Goal: Task Accomplishment & Management: Complete application form

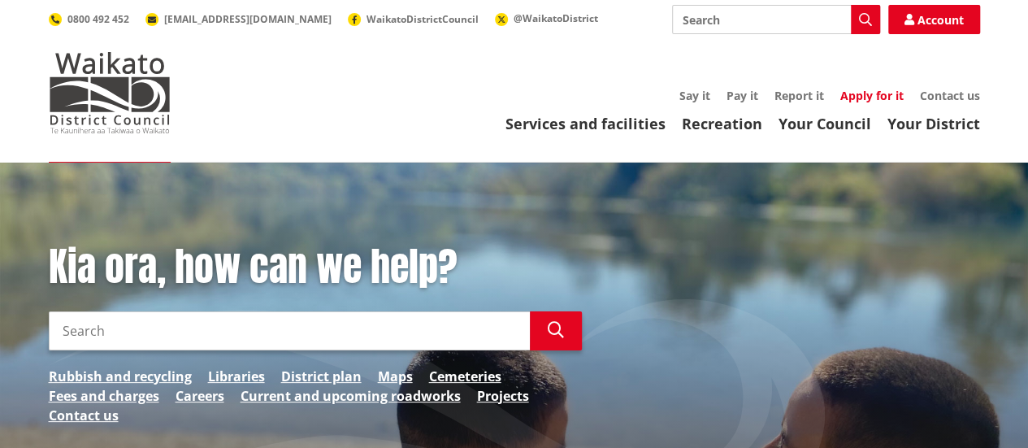
click at [878, 92] on link "Apply for it" at bounding box center [872, 95] width 63 height 15
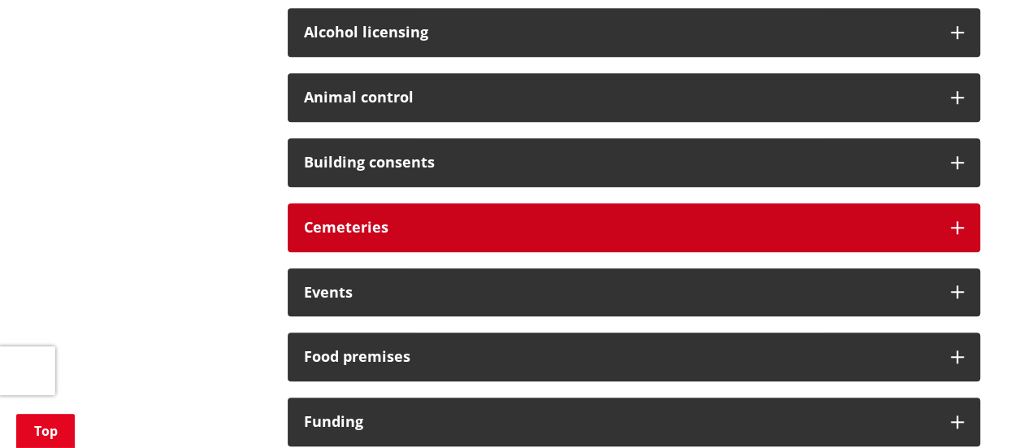
scroll to position [569, 0]
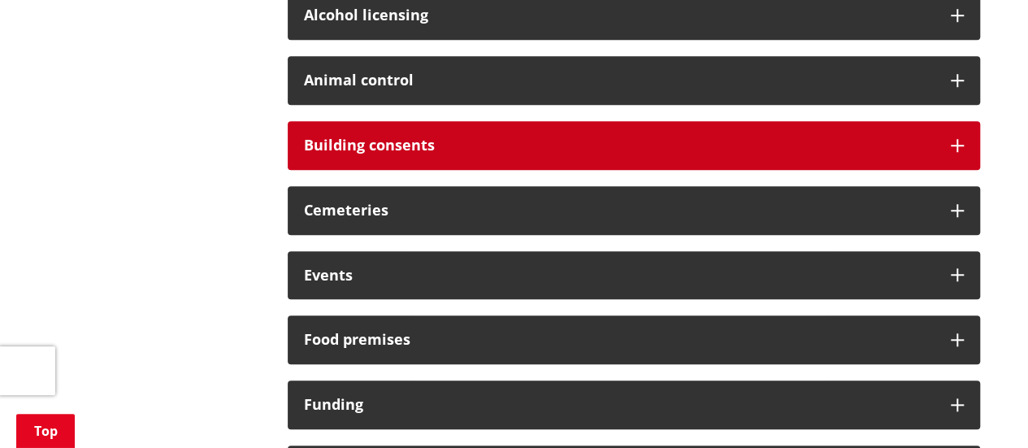
click at [410, 141] on h3 "Building consents" at bounding box center [619, 145] width 631 height 16
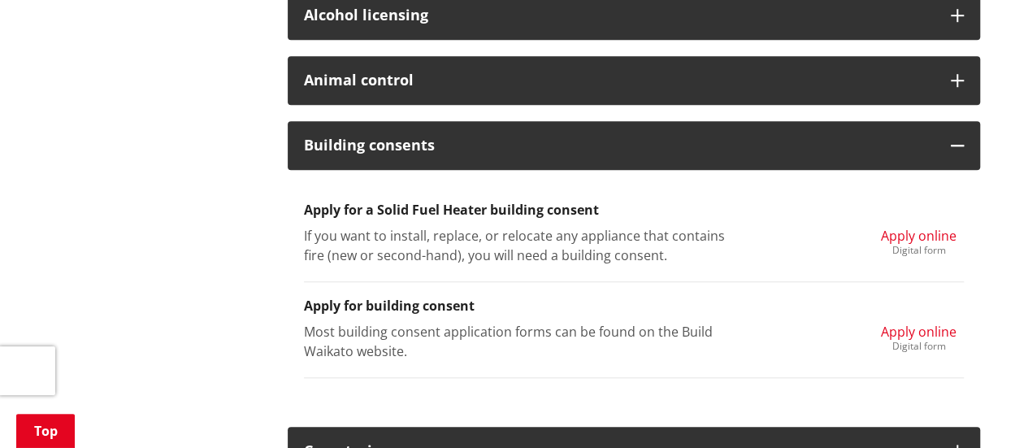
click at [909, 331] on span "Apply online" at bounding box center [919, 332] width 76 height 18
